Goal: Task Accomplishment & Management: Manage account settings

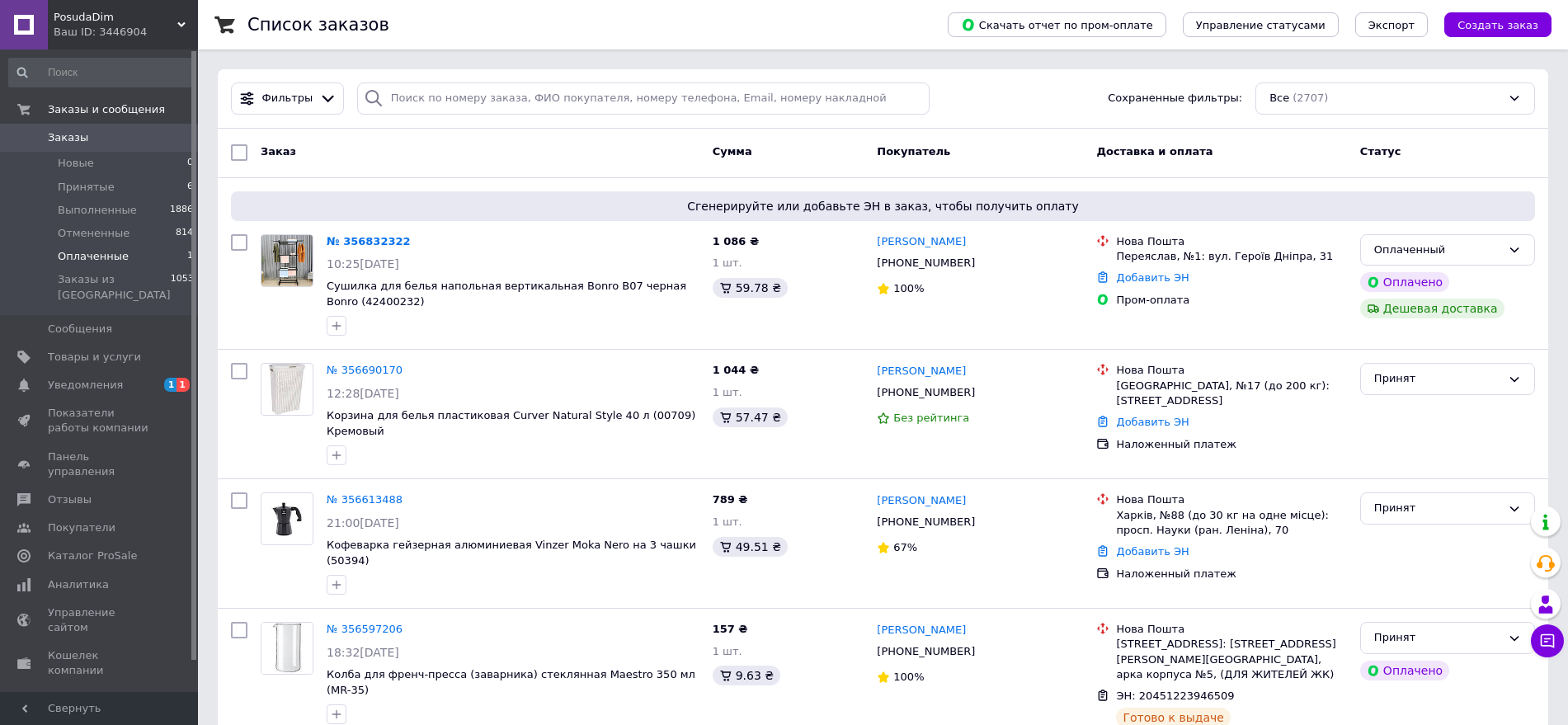
click at [116, 252] on span "Оплаченные" at bounding box center [93, 257] width 71 height 15
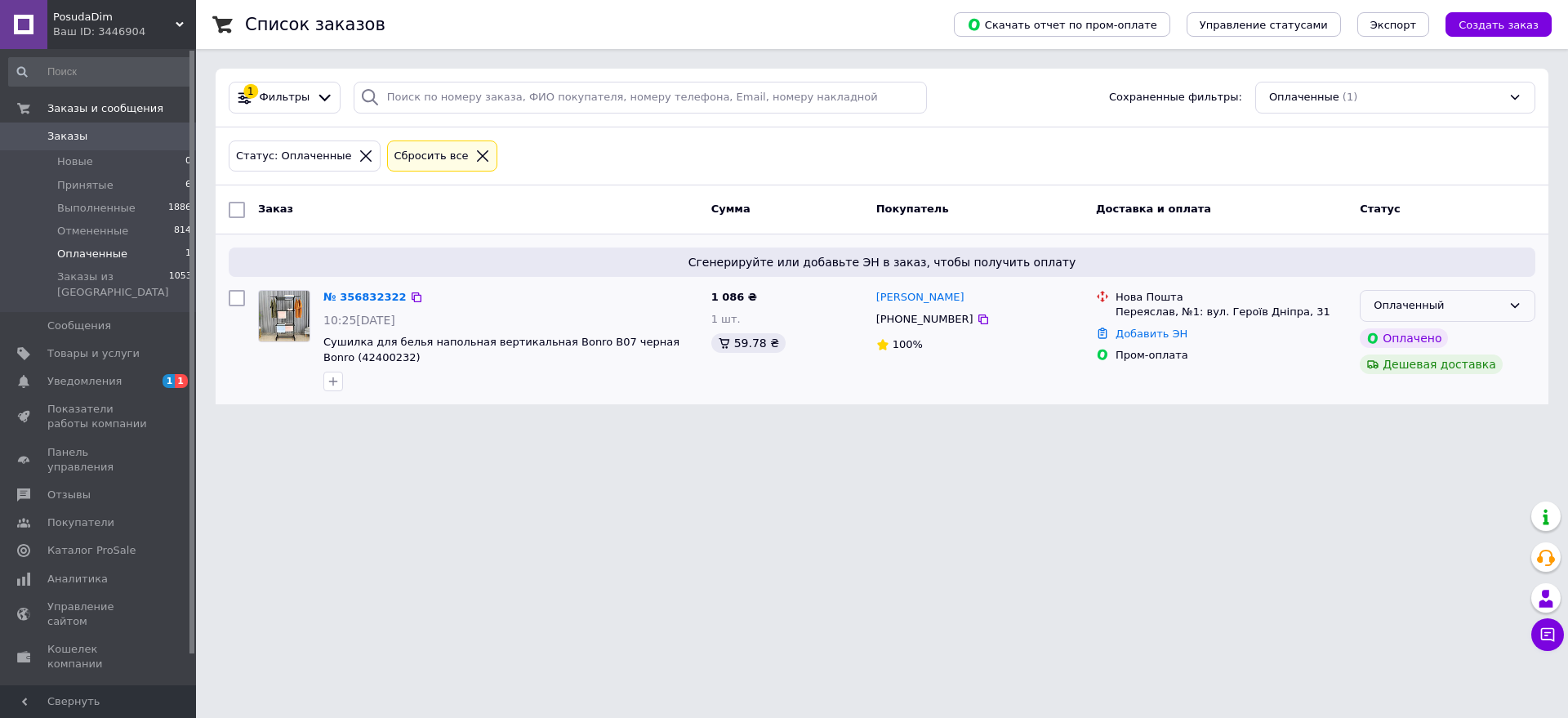
click at [1454, 306] on div "Оплаченный" at bounding box center [1438, 306] width 128 height 17
click at [1396, 338] on li "Принят" at bounding box center [1447, 340] width 174 height 30
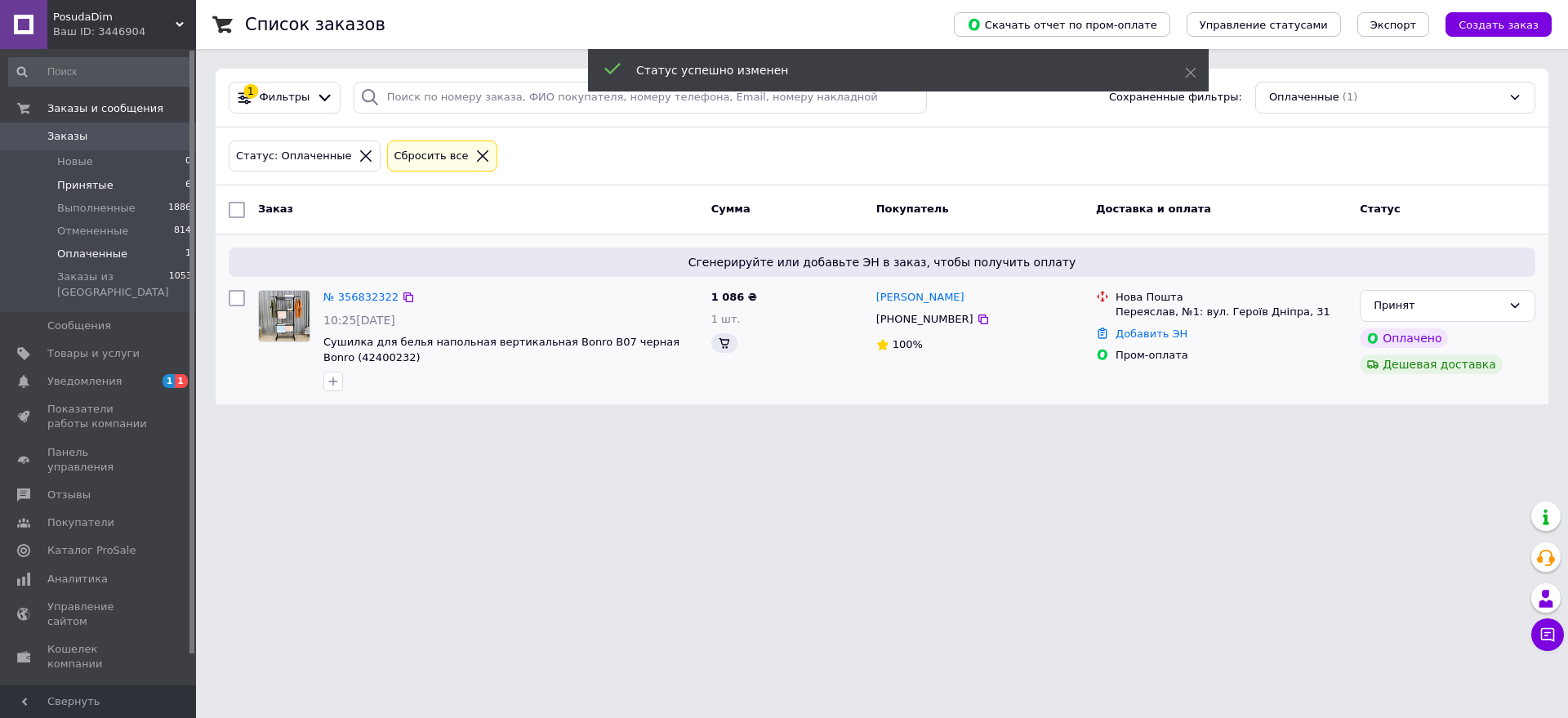
click at [97, 186] on span "Принятые" at bounding box center [86, 186] width 57 height 15
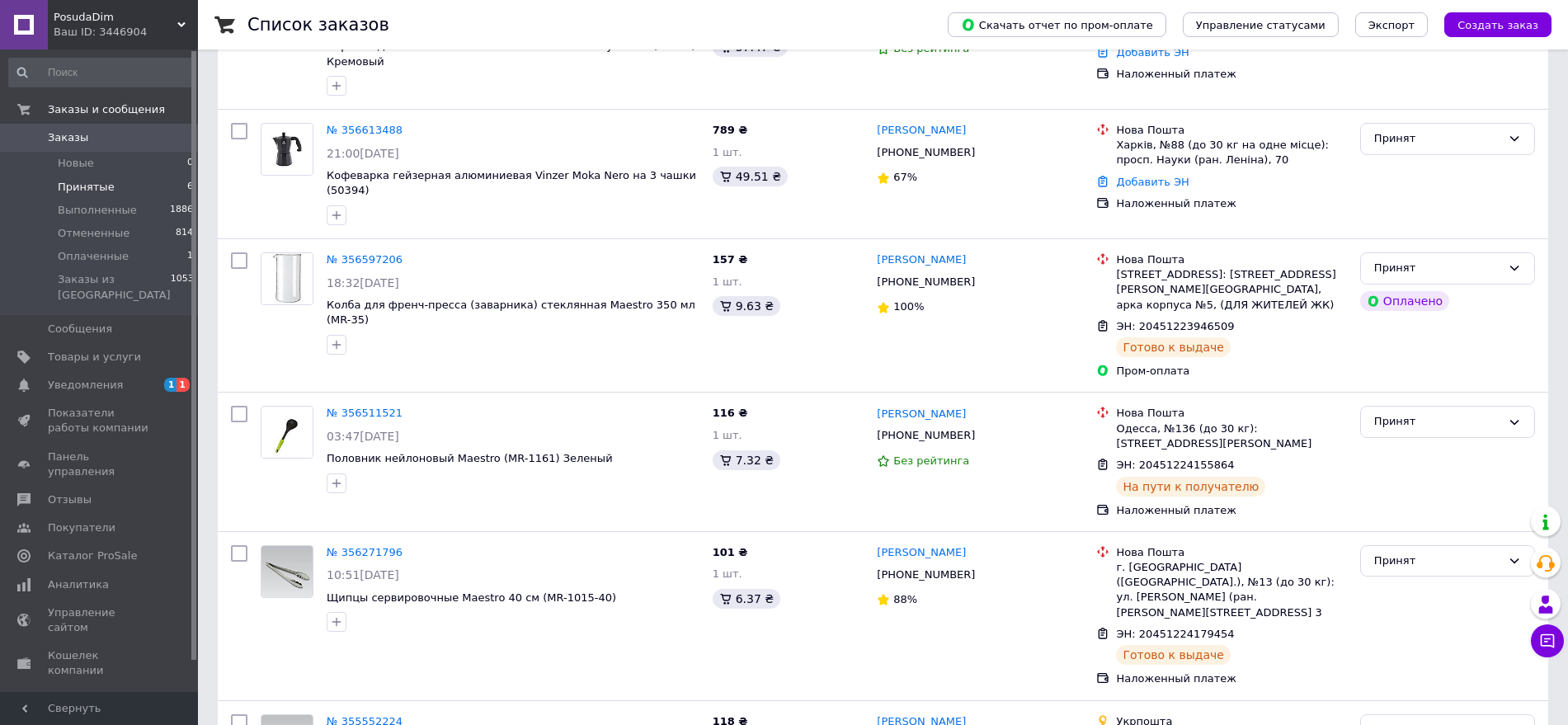
scroll to position [331, 0]
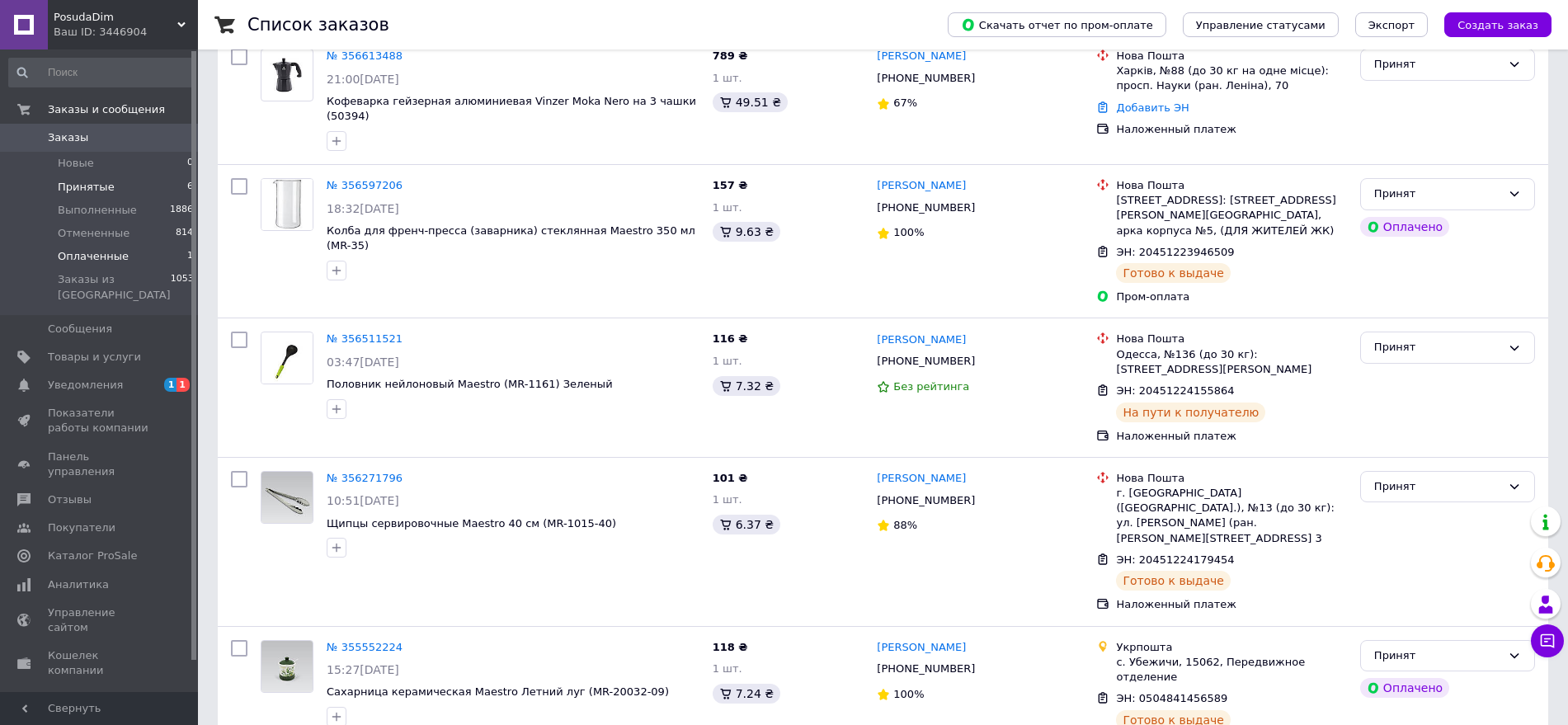
click at [108, 252] on span "Оплаченные" at bounding box center [93, 257] width 71 height 15
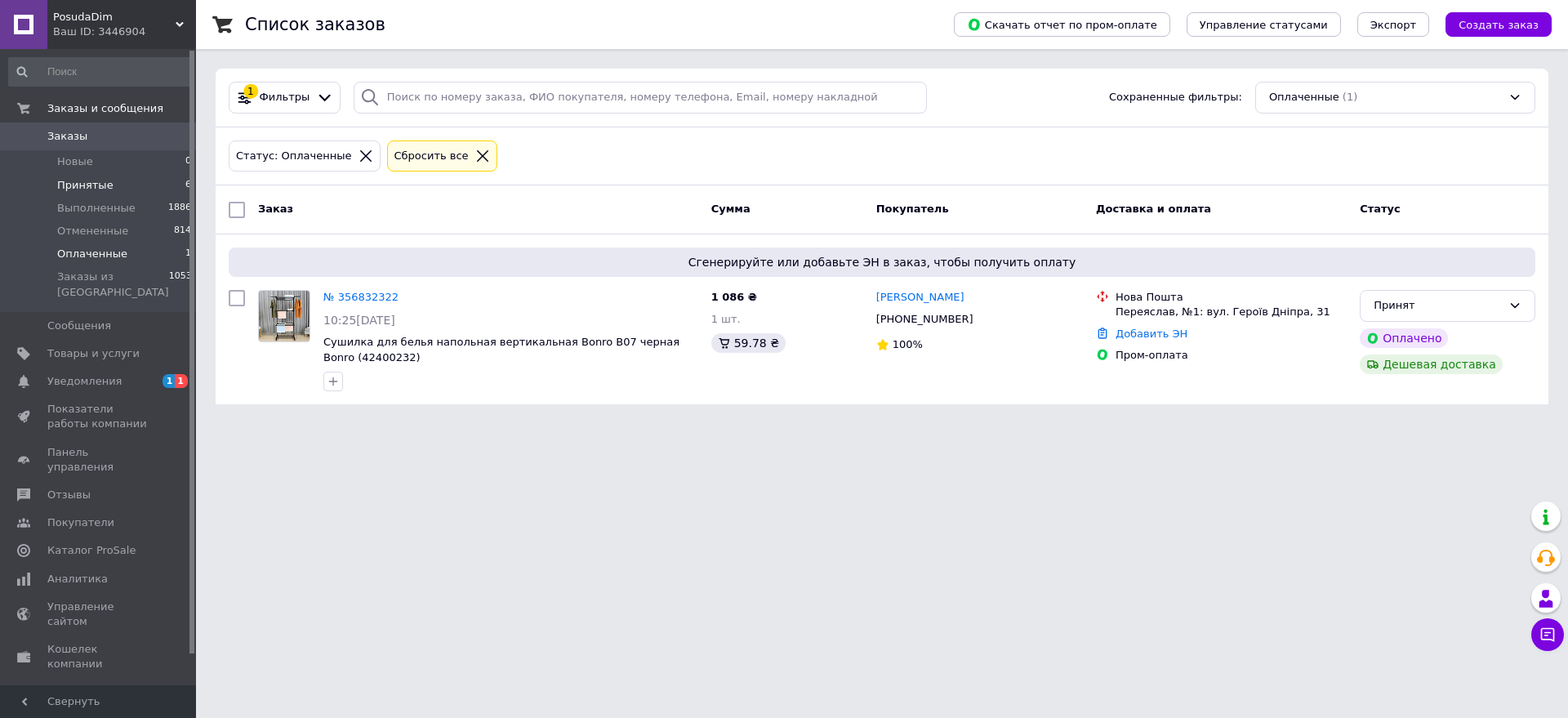
click at [118, 187] on li "Принятые 6" at bounding box center [100, 185] width 201 height 22
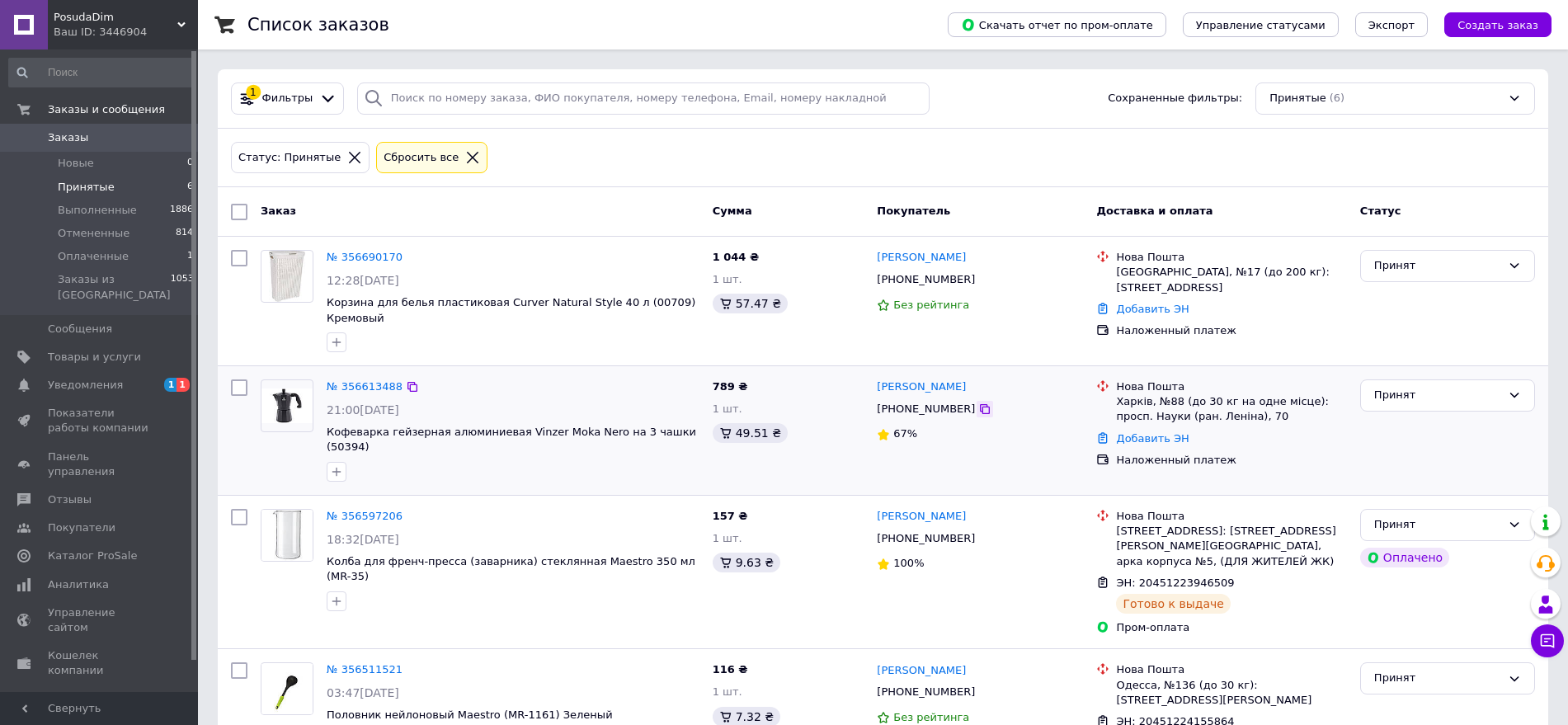
click at [978, 403] on icon at bounding box center [985, 410] width 13 height 13
click at [979, 405] on icon at bounding box center [985, 410] width 10 height 10
click at [978, 279] on icon at bounding box center [985, 280] width 13 height 13
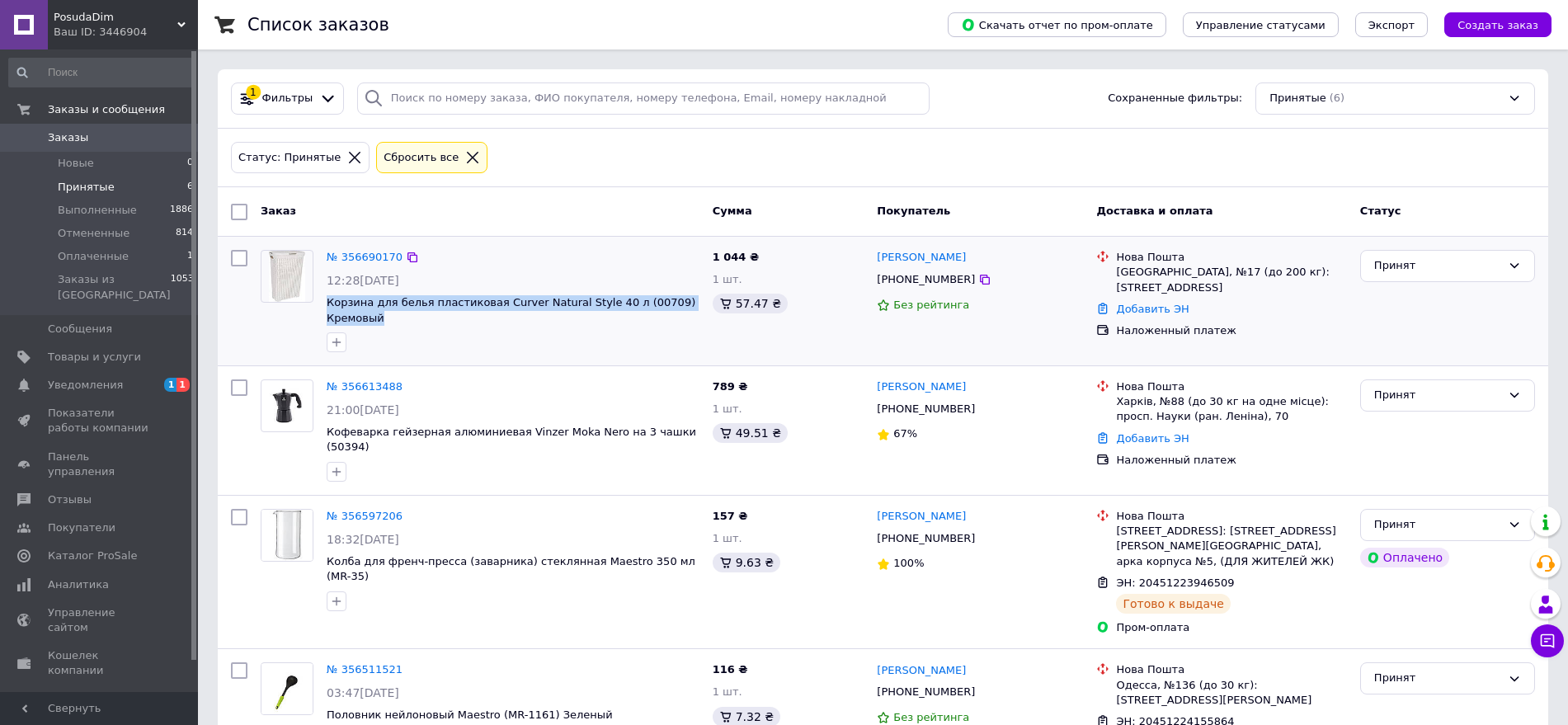
drag, startPoint x: 698, startPoint y: 305, endPoint x: 324, endPoint y: 297, distance: 374.1
click at [324, 297] on div "№ 356690170 12:28, 11.08.2025 Корзина для белья пластиковая Curver Natural Styl…" at bounding box center [513, 300] width 386 height 115
copy span "Корзина для белья пластиковая Curver Natural Style 40 л (00709) Кремовый"
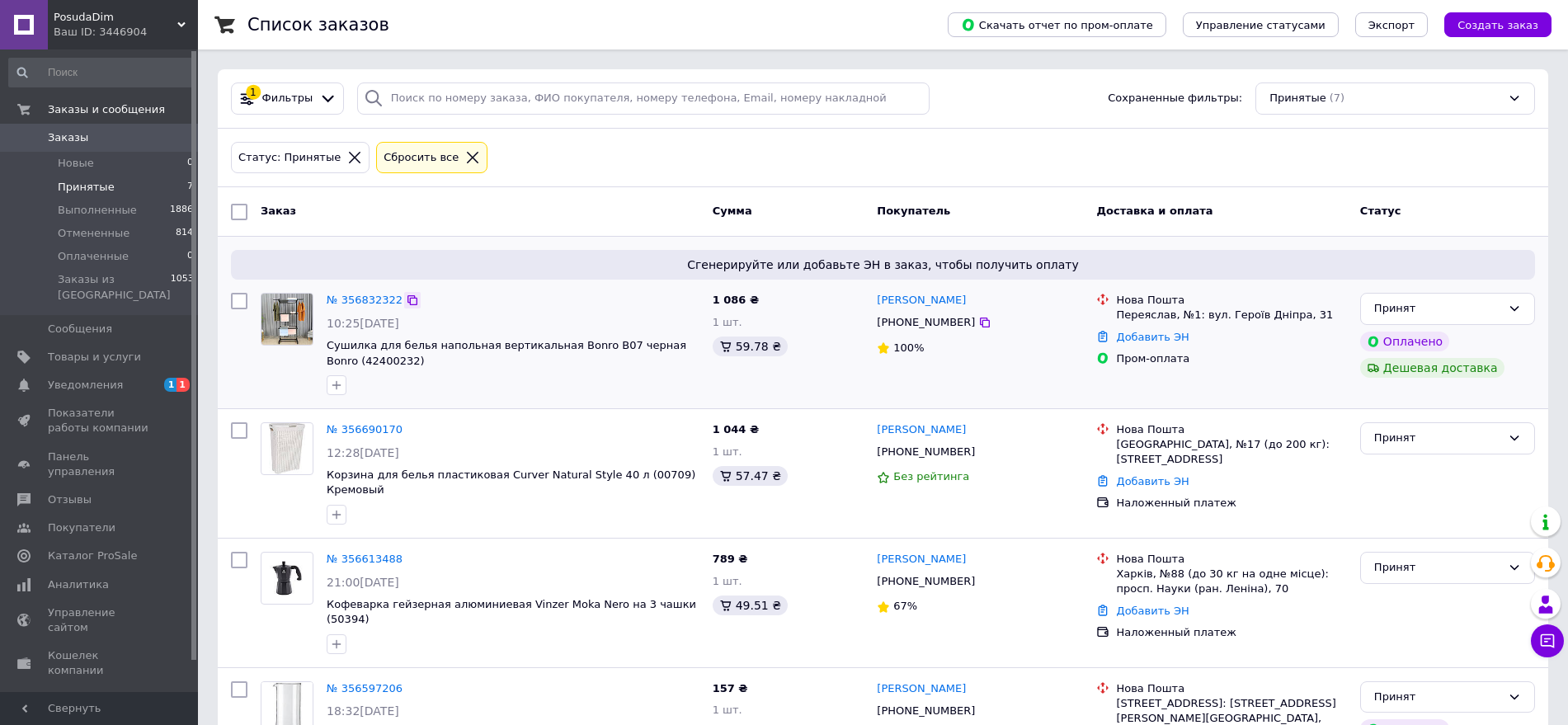
click at [406, 302] on icon at bounding box center [413, 300] width 13 height 13
drag, startPoint x: 409, startPoint y: 368, endPoint x: 324, endPoint y: 342, distance: 88.9
click at [324, 342] on div "№ 356832322 10:25[DATE] Сушилка для белья напольная вертикальная Bonro B07 черн…" at bounding box center [513, 343] width 386 height 115
copy div "Сушилка для белья напольная вертикальная Bonro B07 черная Bonro (42400232)"
click at [979, 326] on icon at bounding box center [985, 323] width 10 height 10
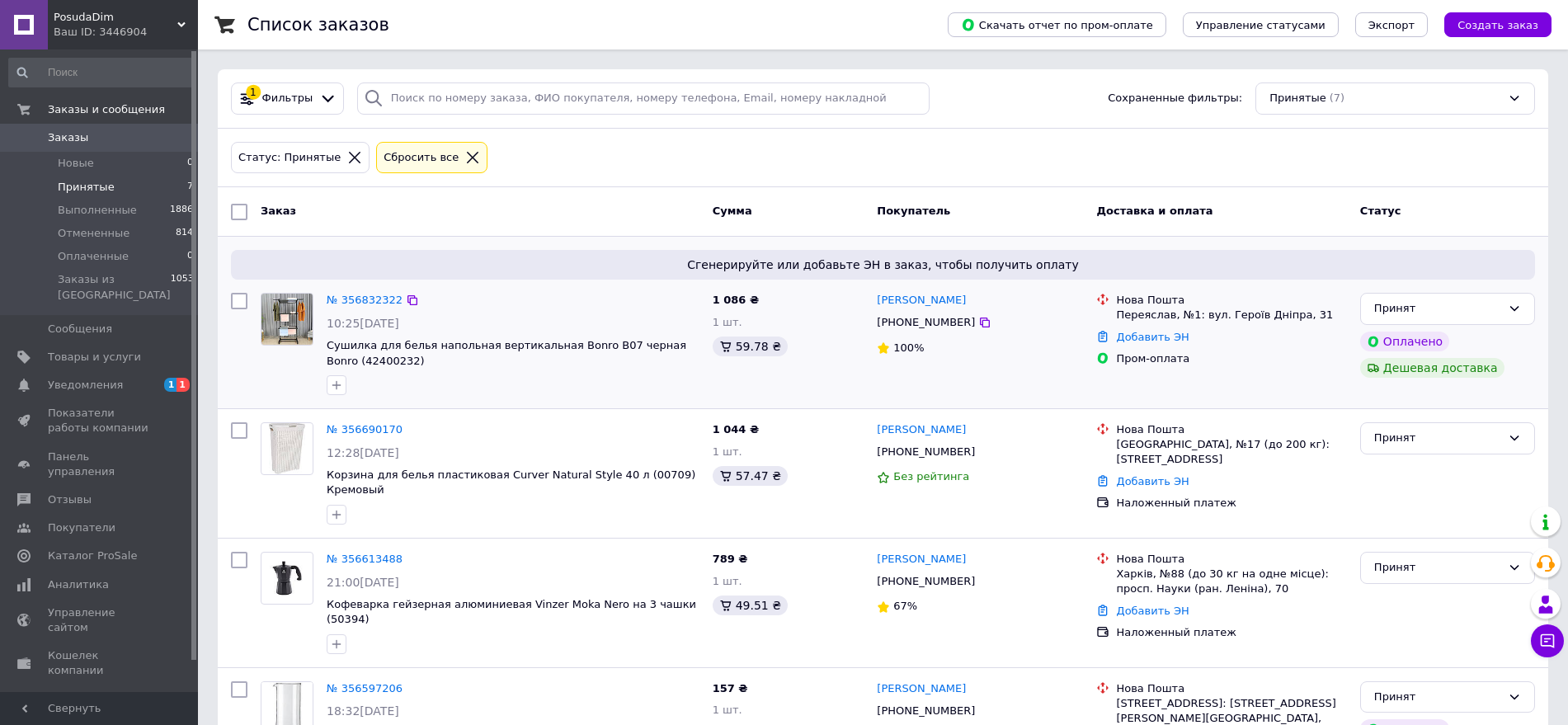
drag, startPoint x: 942, startPoint y: 301, endPoint x: 847, endPoint y: 301, distance: 95.0
click at [847, 301] on div "№ 356832322 10:25, 12.08.2025 Сушилка для белья напольная вертикальная Bonro B0…" at bounding box center [883, 343] width 1317 height 115
click at [1017, 362] on div "Виталий Сироед +380938549982 100%" at bounding box center [979, 343] width 219 height 115
drag, startPoint x: 927, startPoint y: 298, endPoint x: 874, endPoint y: 296, distance: 53.0
click at [874, 296] on div "Виталий Сироед +380938549982 100%" at bounding box center [979, 343] width 219 height 115
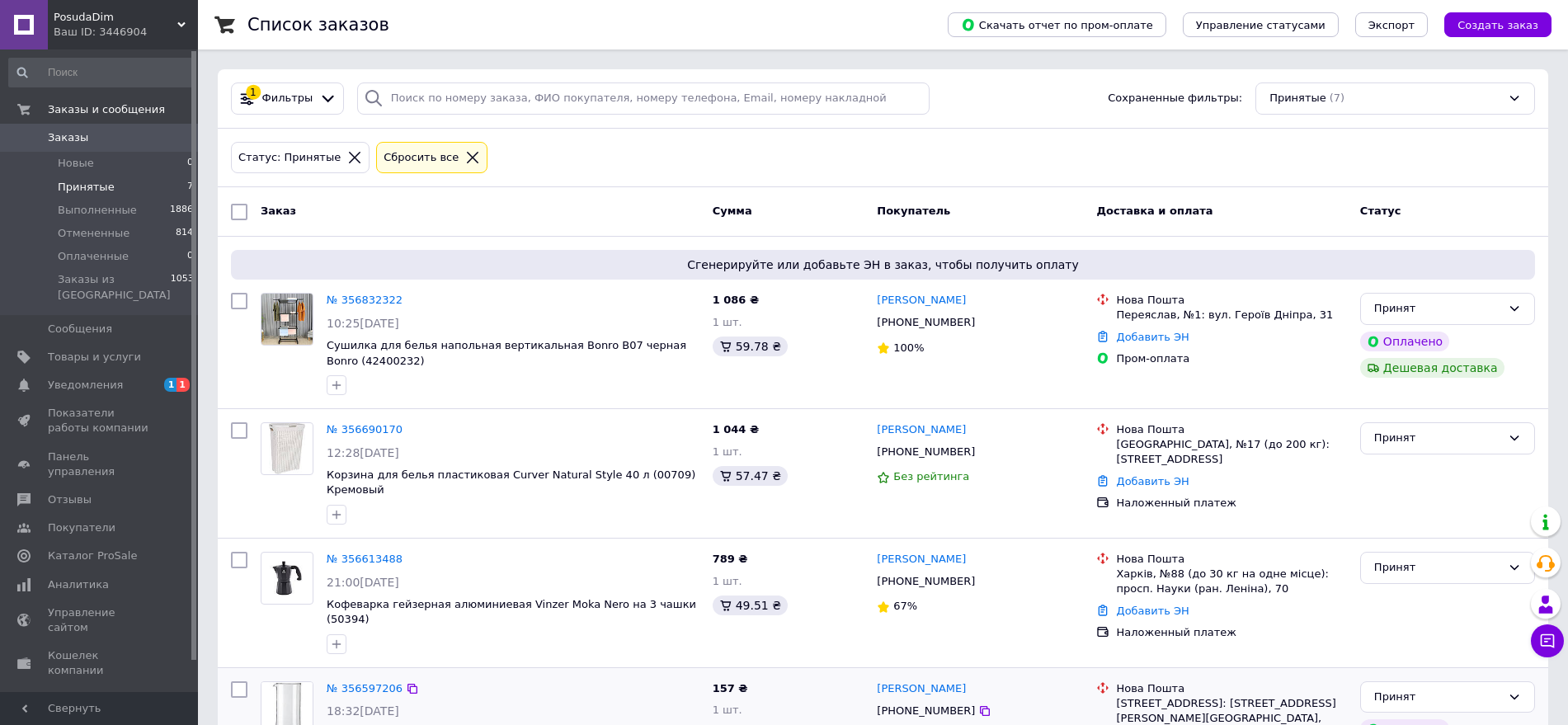
copy link "Виталий Сироед"
drag, startPoint x: 1306, startPoint y: 316, endPoint x: 1117, endPoint y: 314, distance: 189.0
click at [1117, 314] on div "Переяслав, №1: вул. Героїв Дніпра, 31" at bounding box center [1231, 315] width 230 height 15
copy div "Переяслав, №1: вул. Героїв Дніпра, 31"
click at [180, 18] on div "PosudaDim Ваш ID: 3446904" at bounding box center [123, 24] width 150 height 50
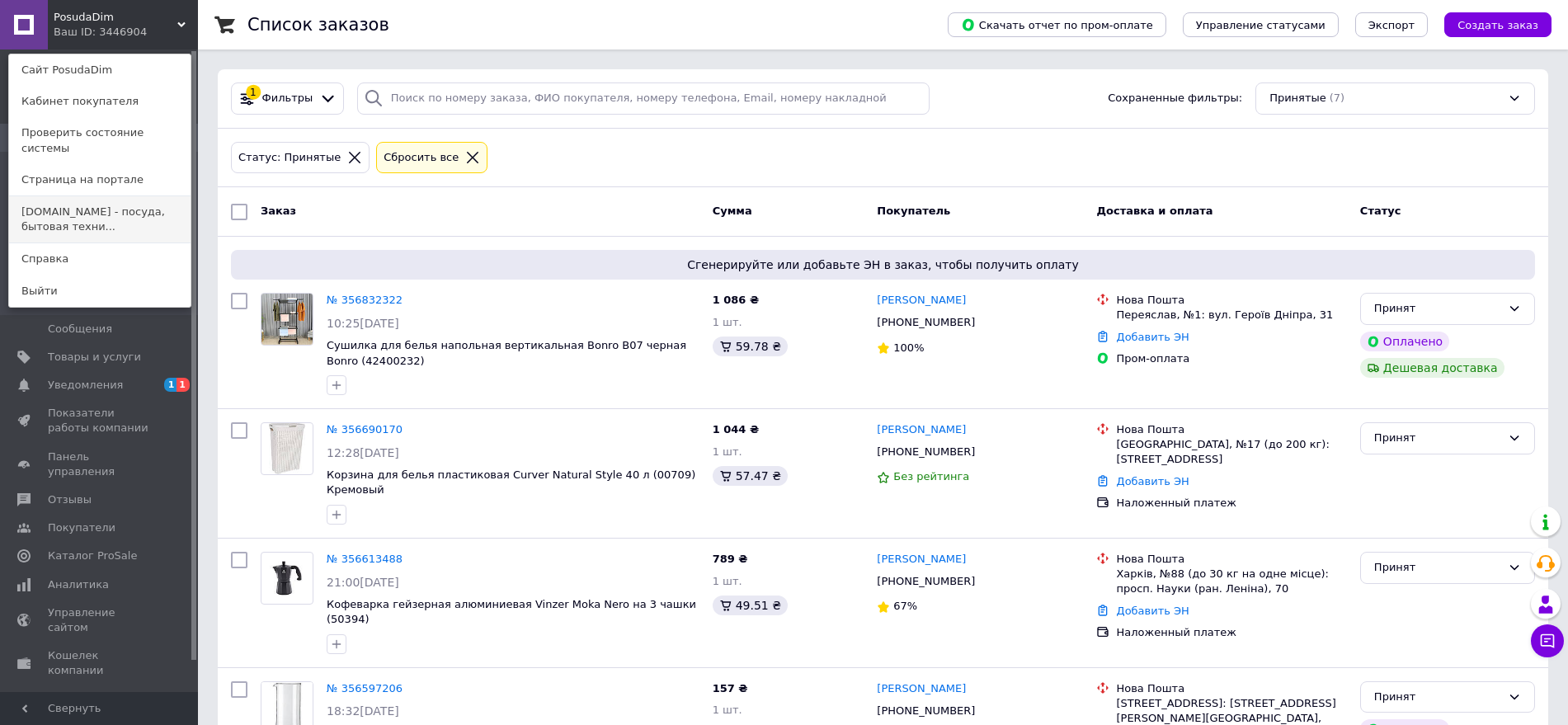
click at [62, 196] on link "skovoroda.com.ua - посуда, бытовая техни..." at bounding box center [100, 219] width 182 height 46
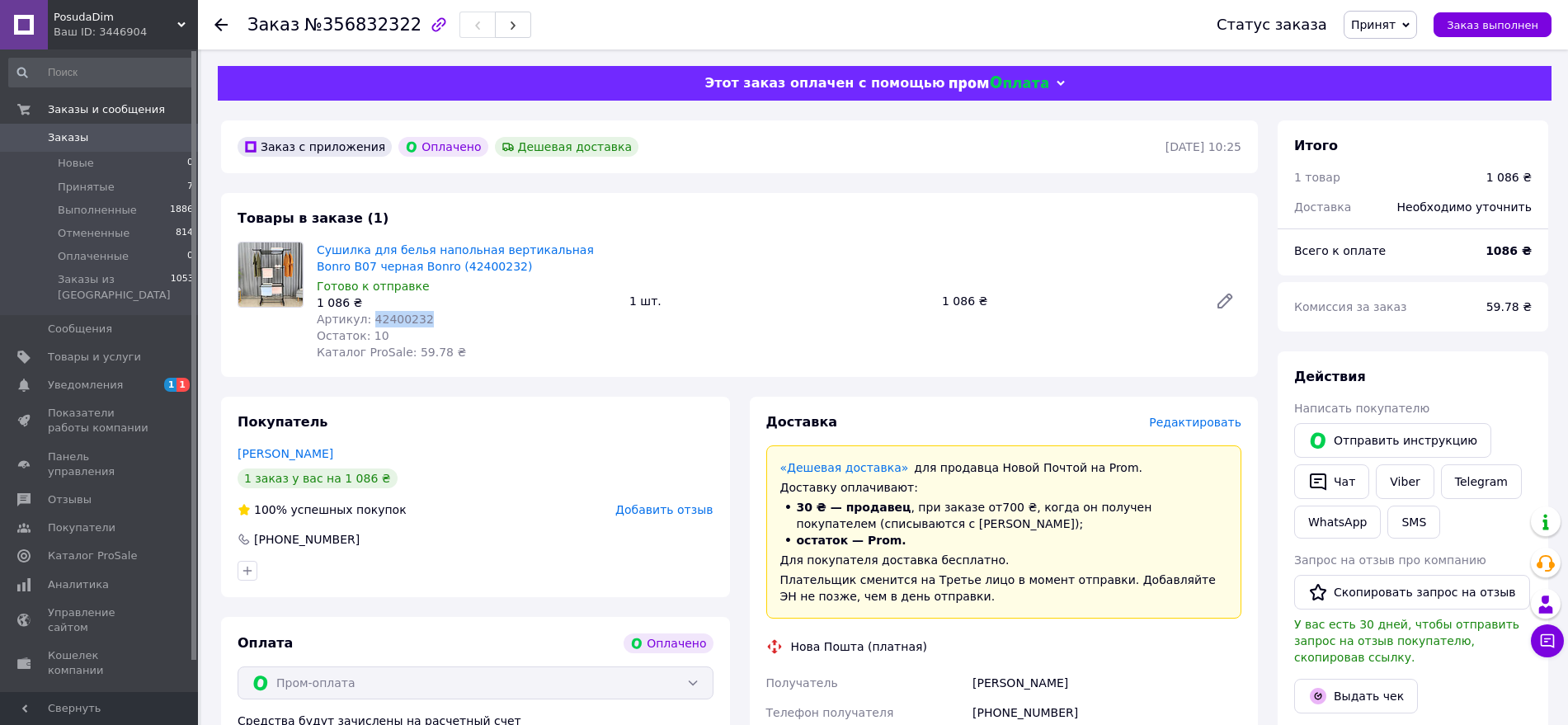
drag, startPoint x: 430, startPoint y: 322, endPoint x: 366, endPoint y: 320, distance: 64.0
click at [366, 320] on div "Артикул: 42400232" at bounding box center [467, 320] width 299 height 17
copy span "42400232"
click at [1220, 426] on span "Редактировать" at bounding box center [1195, 422] width 92 height 13
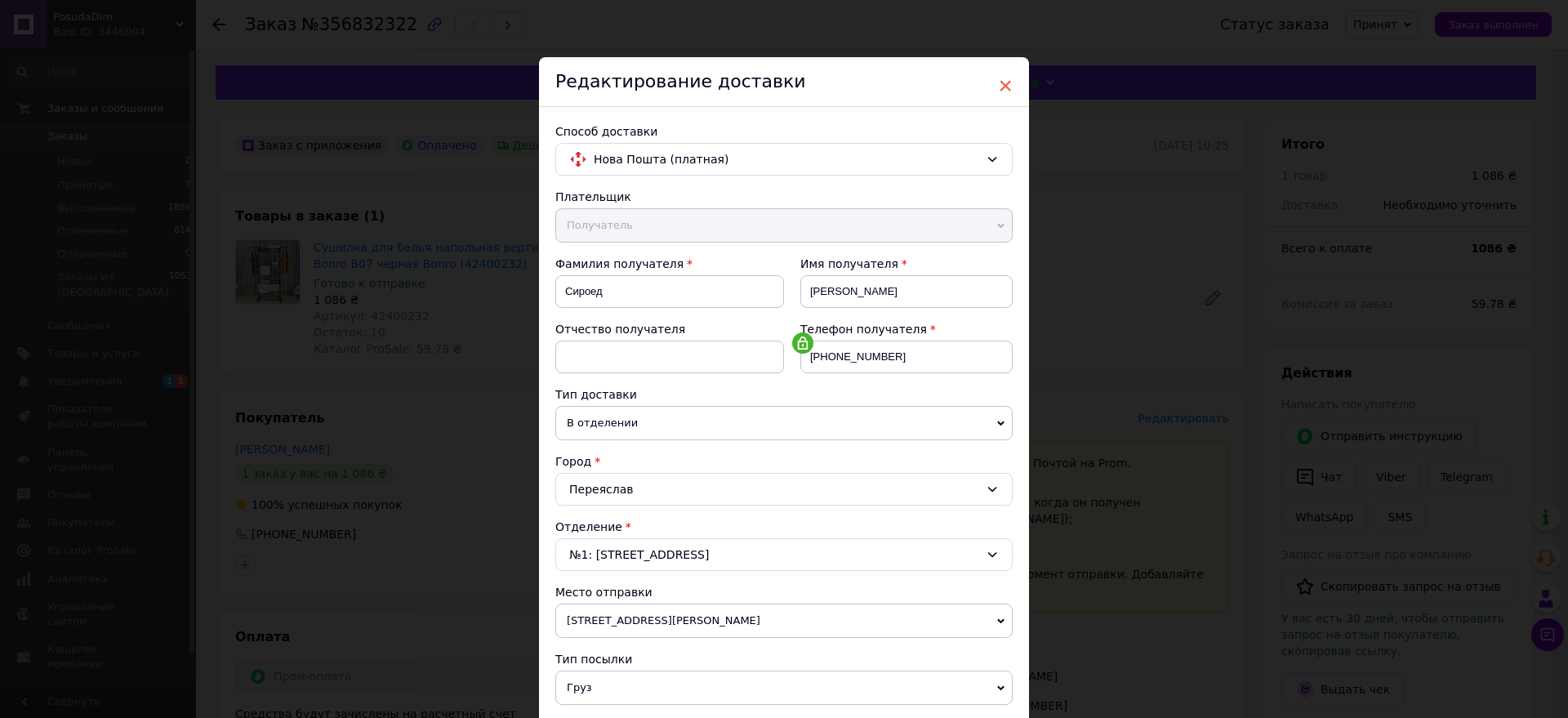
click at [1007, 87] on span "×" at bounding box center [1006, 85] width 15 height 27
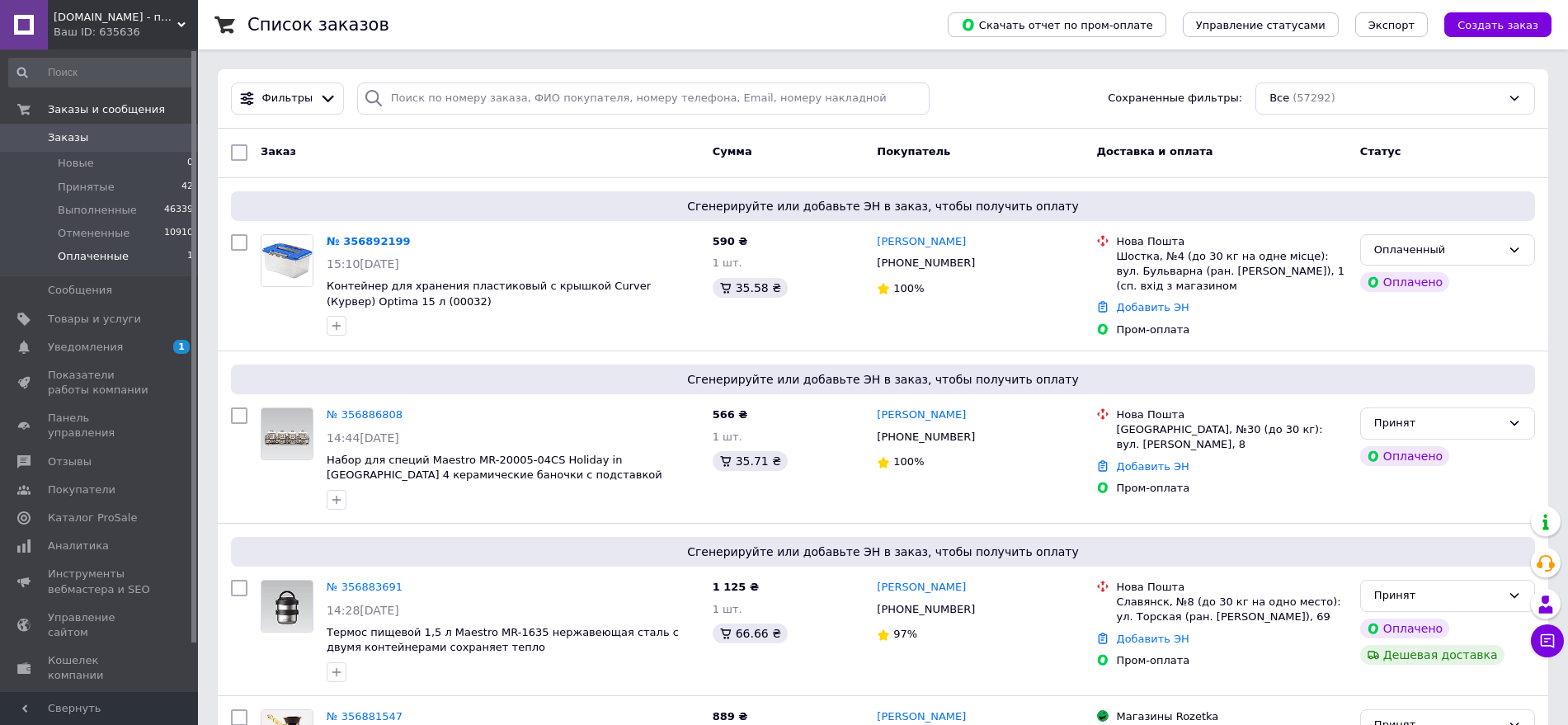
click at [92, 254] on span "Оплаченные" at bounding box center [93, 257] width 71 height 15
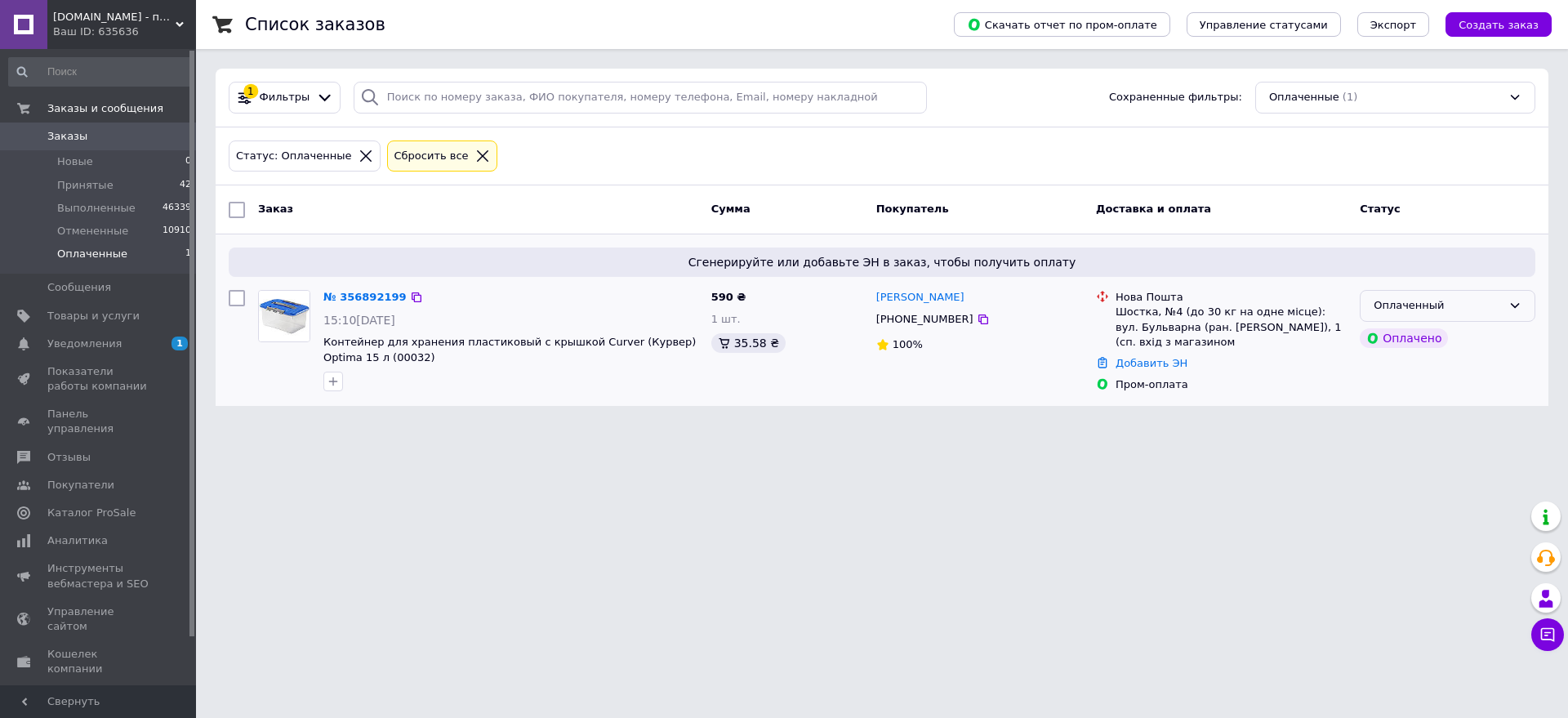
click at [1456, 316] on div "Оплаченный" at bounding box center [1447, 306] width 176 height 32
click at [1411, 338] on li "Принят" at bounding box center [1447, 340] width 174 height 30
click at [83, 185] on span "Принятые" at bounding box center [86, 186] width 57 height 15
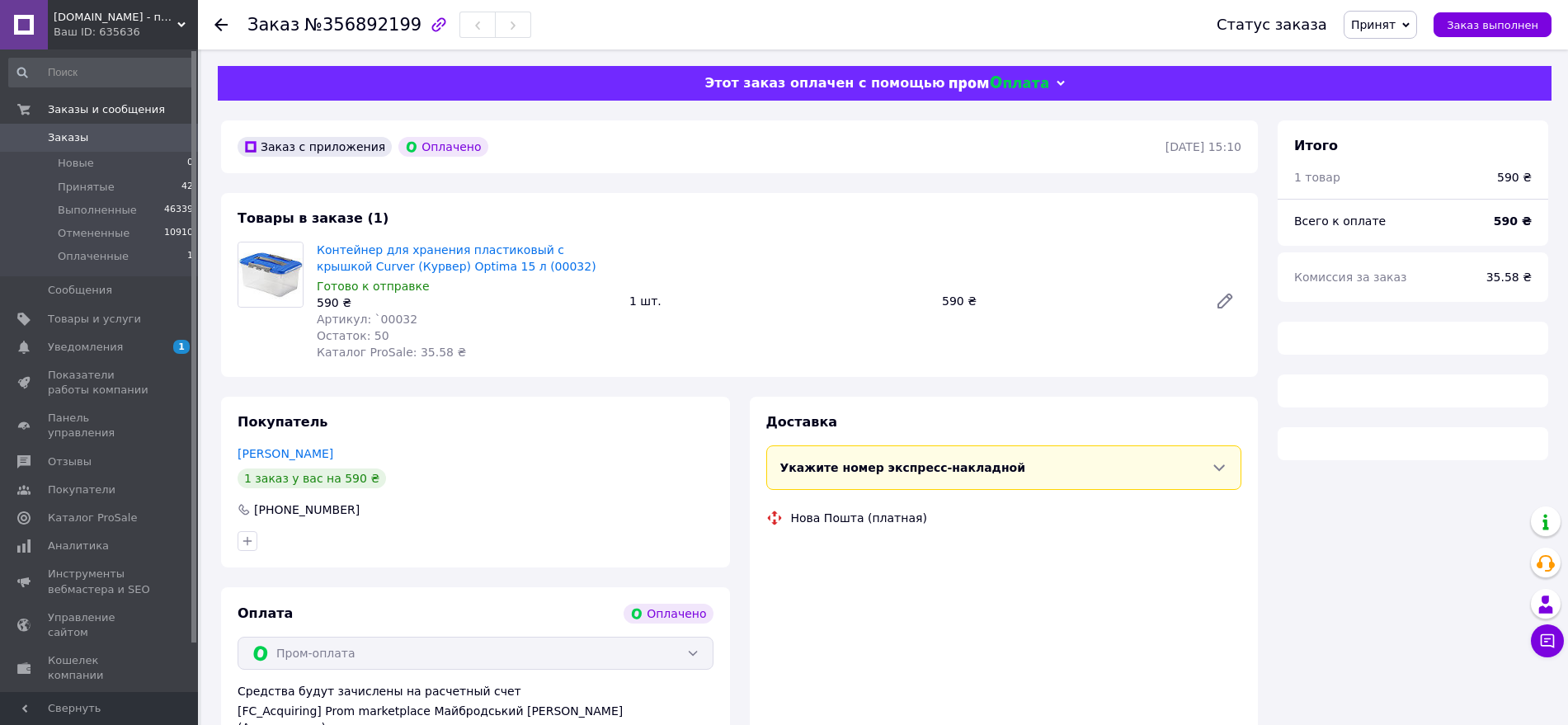
scroll to position [83, 0]
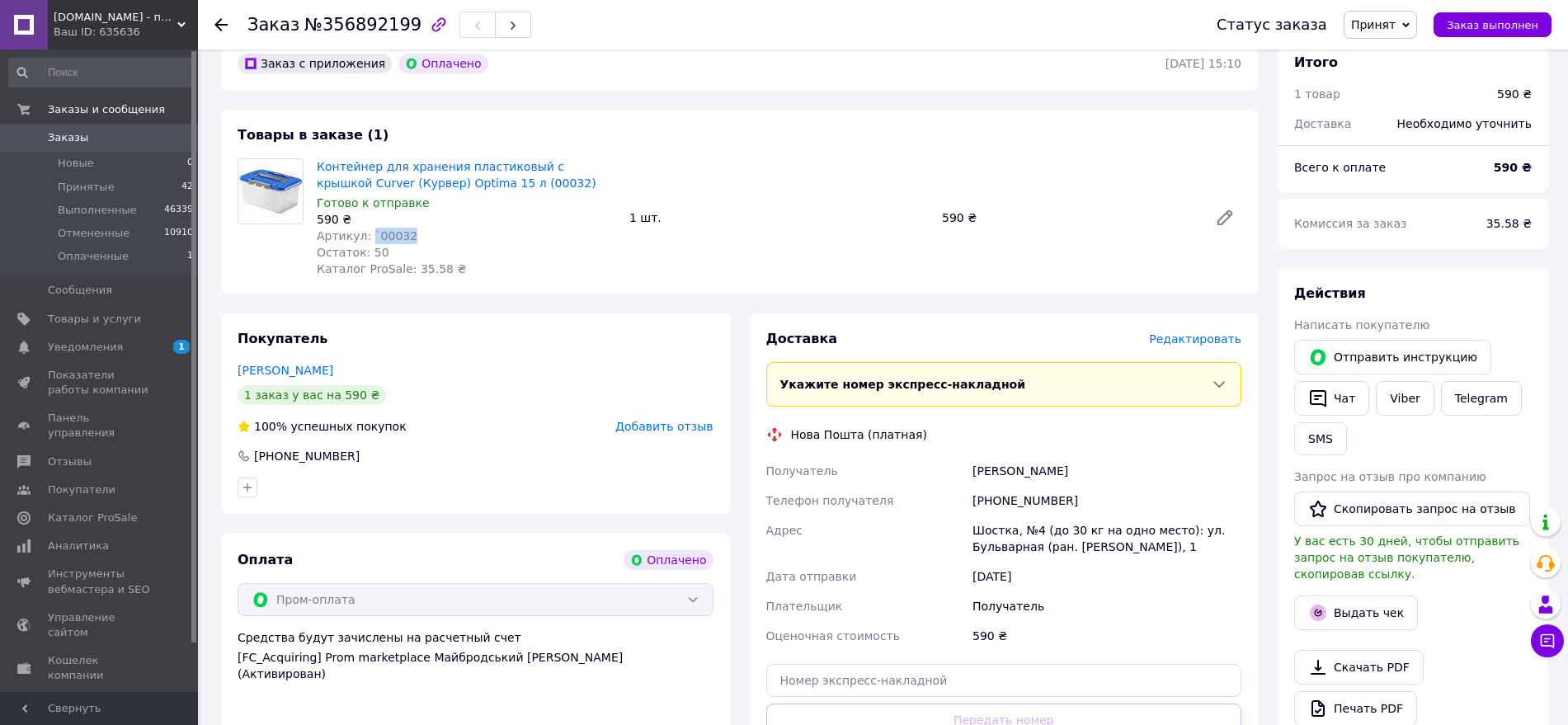
drag, startPoint x: 405, startPoint y: 237, endPoint x: 366, endPoint y: 235, distance: 39.1
click at [366, 235] on div "Артикул: `00032" at bounding box center [467, 236] width 299 height 17
copy span "`00032"
